Goal: Communication & Community: Answer question/provide support

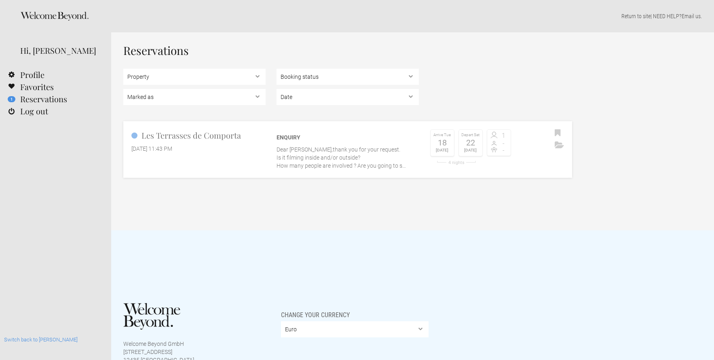
click at [172, 152] on flynt-date-display "[DATE] 11:43 PM" at bounding box center [151, 149] width 41 height 6
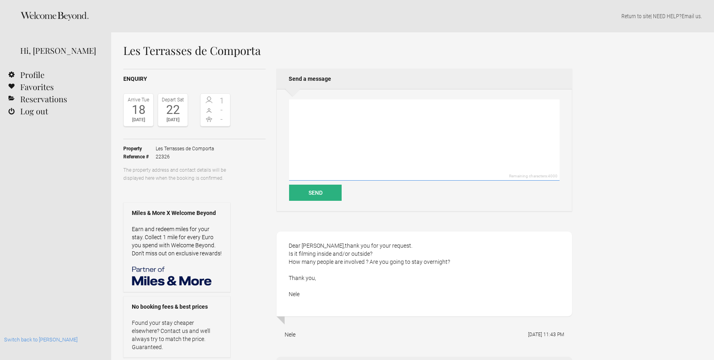
click at [382, 150] on textarea at bounding box center [424, 139] width 270 height 81
paste textarea "Dear [PERSON_NAME], Thank you in advance for your attention. Sending below some…"
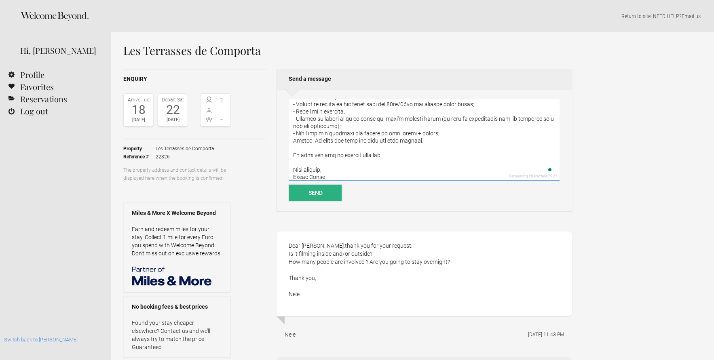
type textarea "Dear [PERSON_NAME], Thank you in advance for your attention. Sending below some…"
click at [303, 192] on button "Send" at bounding box center [315, 193] width 53 height 16
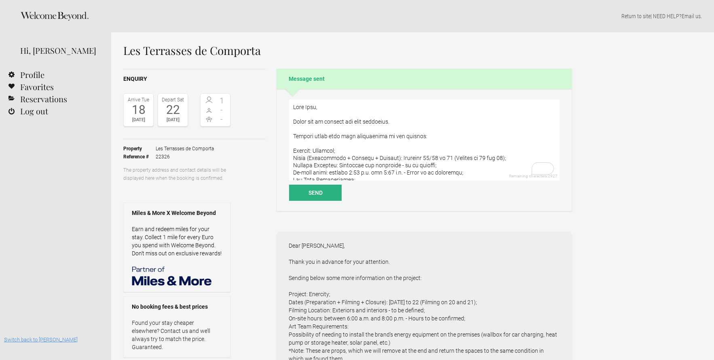
click at [31, 341] on link "Switch back to [PERSON_NAME]" at bounding box center [41, 340] width 74 height 6
